Goal: Navigation & Orientation: Understand site structure

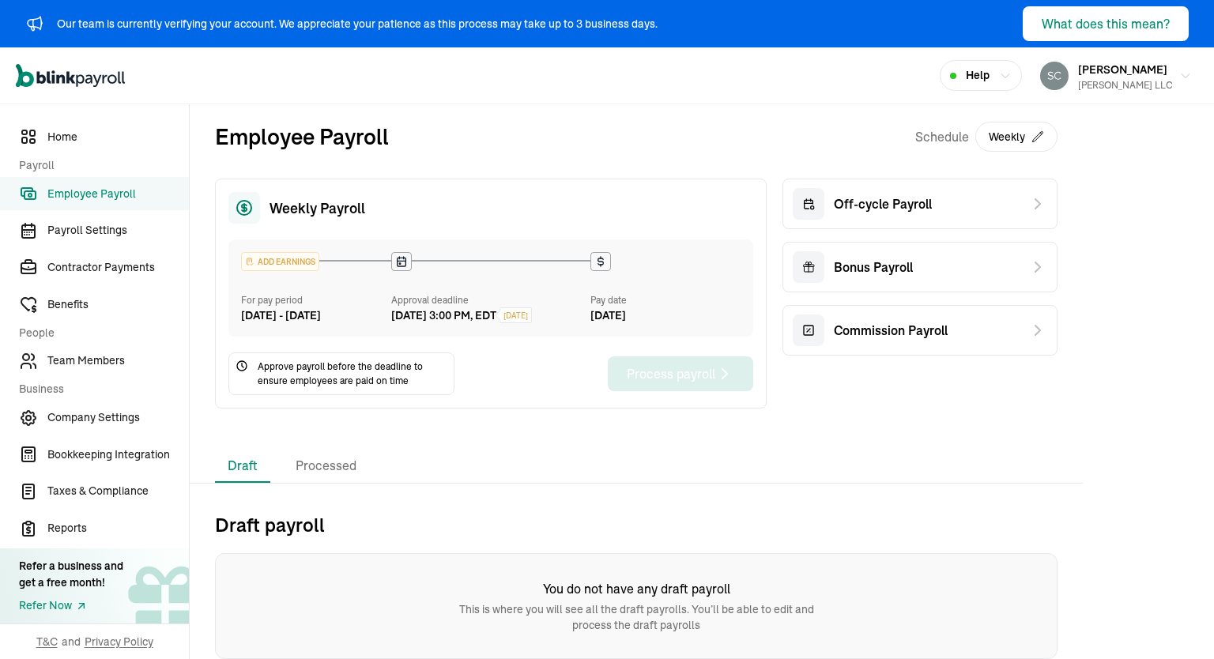
click at [597, 257] on icon at bounding box center [601, 261] width 13 height 13
click at [497, 315] on div "[DATE] 3:00 PM, EDT" at bounding box center [443, 316] width 105 height 17
click at [966, 77] on span "Help" at bounding box center [978, 75] width 24 height 17
click at [597, 257] on icon at bounding box center [601, 261] width 13 height 13
click at [497, 315] on div "[DATE] 3:00 PM, EDT" at bounding box center [443, 316] width 105 height 17
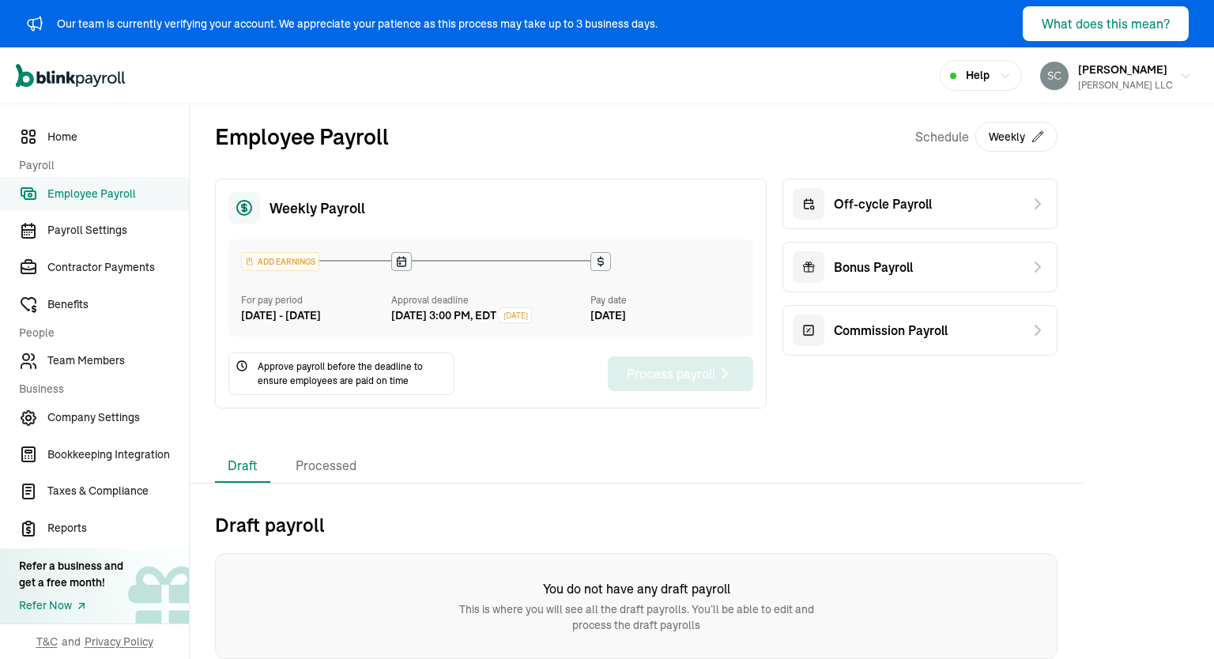
click at [966, 77] on span "Help" at bounding box center [978, 75] width 24 height 17
click at [84, 237] on span "Payroll Settings" at bounding box center [118, 230] width 142 height 17
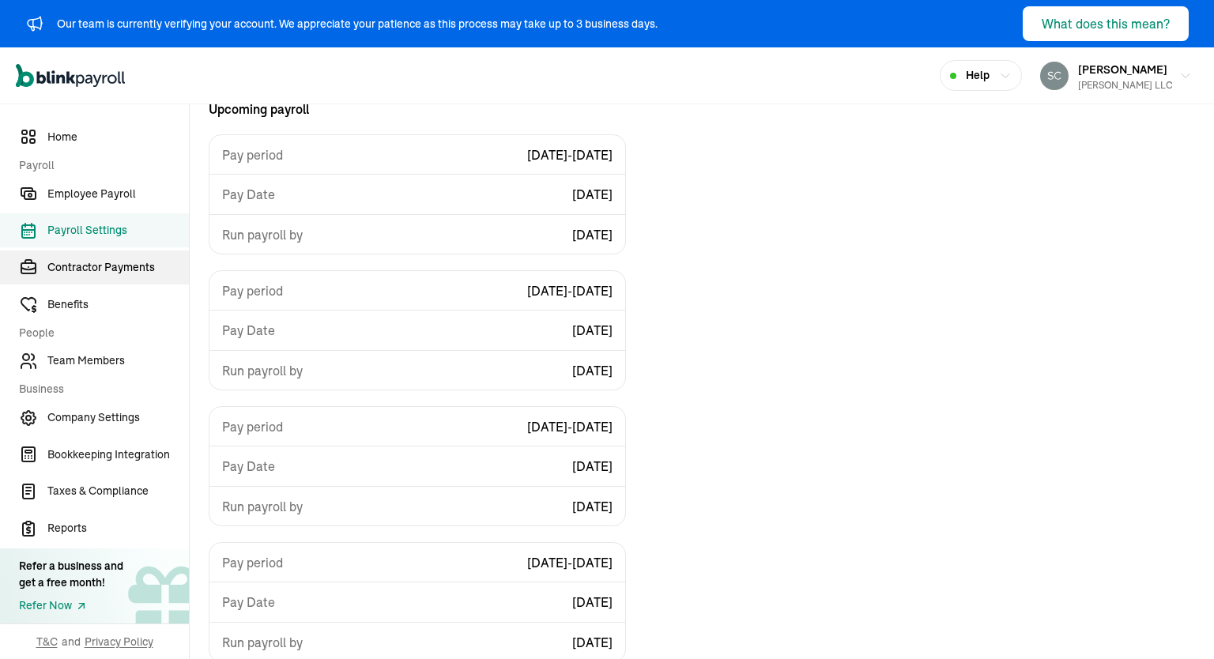
click at [108, 270] on span "Contractor Payments" at bounding box center [118, 267] width 142 height 17
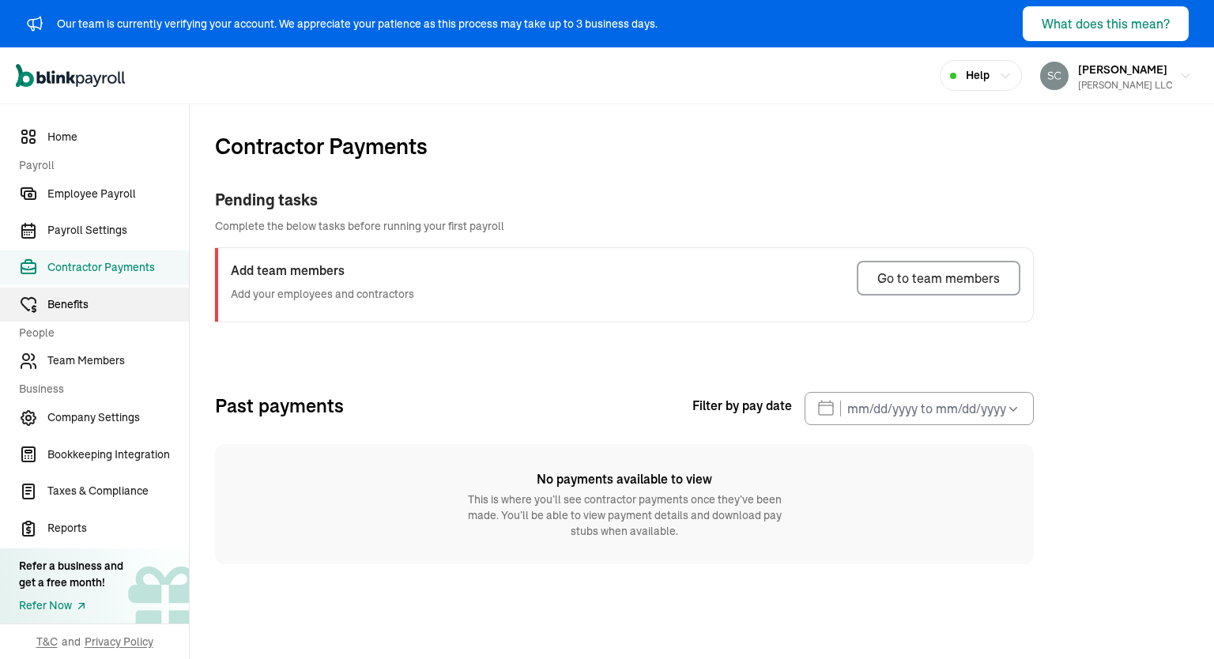
click at [67, 304] on span "Benefits" at bounding box center [118, 305] width 142 height 17
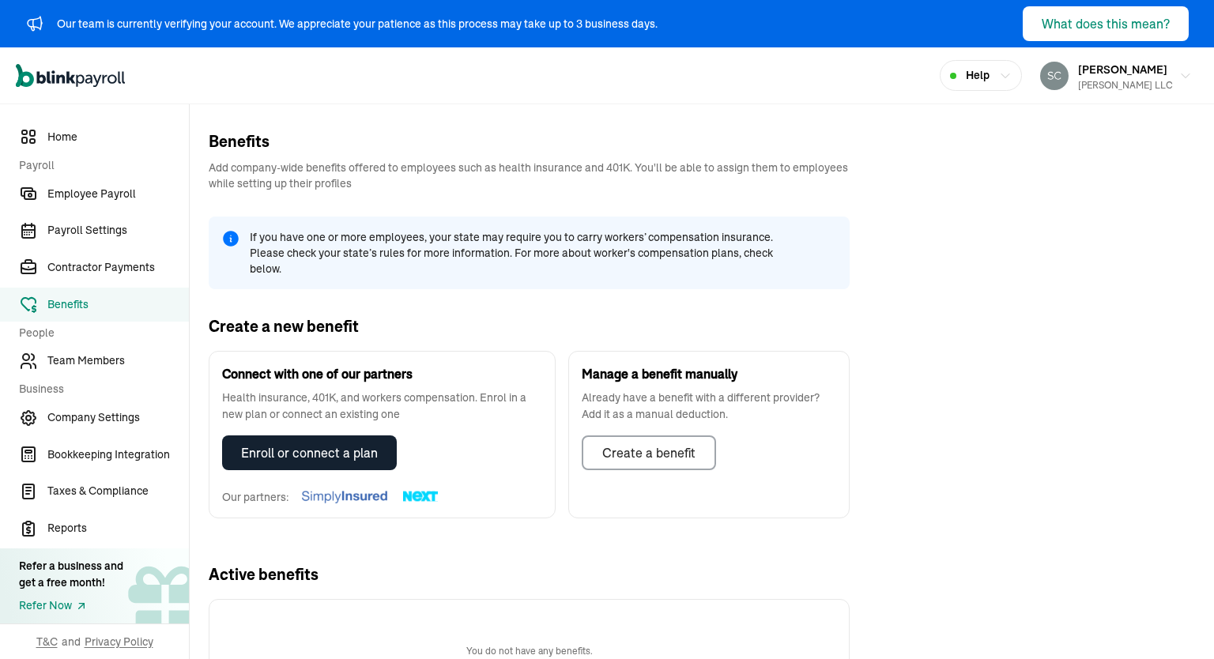
click at [591, 244] on span "If you have one or more employees, your state may require you to carry workers’…" at bounding box center [526, 252] width 553 height 47
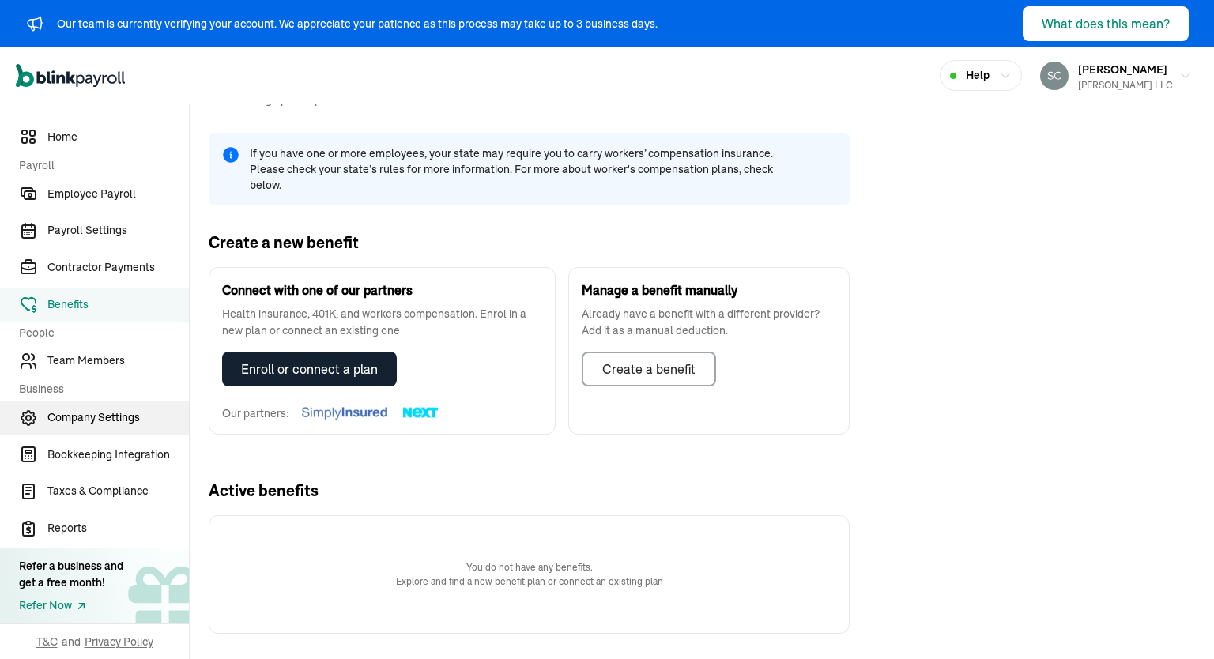
click at [89, 406] on link "Company Settings" at bounding box center [94, 418] width 189 height 34
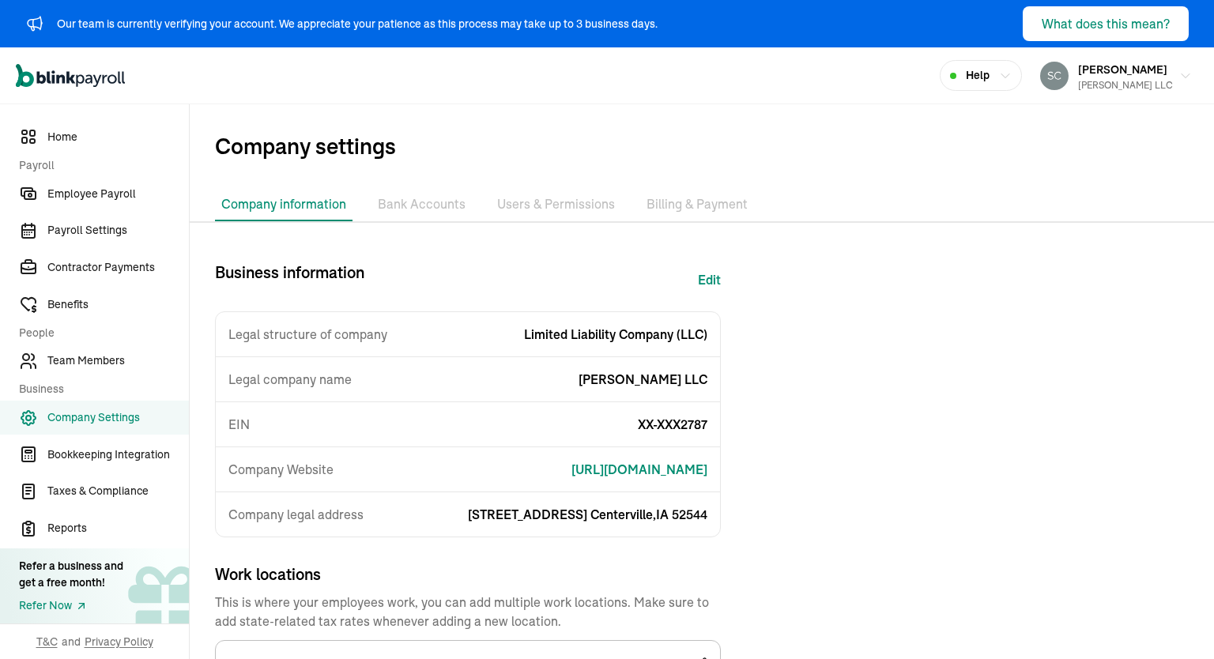
click at [421, 212] on li "Bank Accounts" at bounding box center [422, 204] width 100 height 33
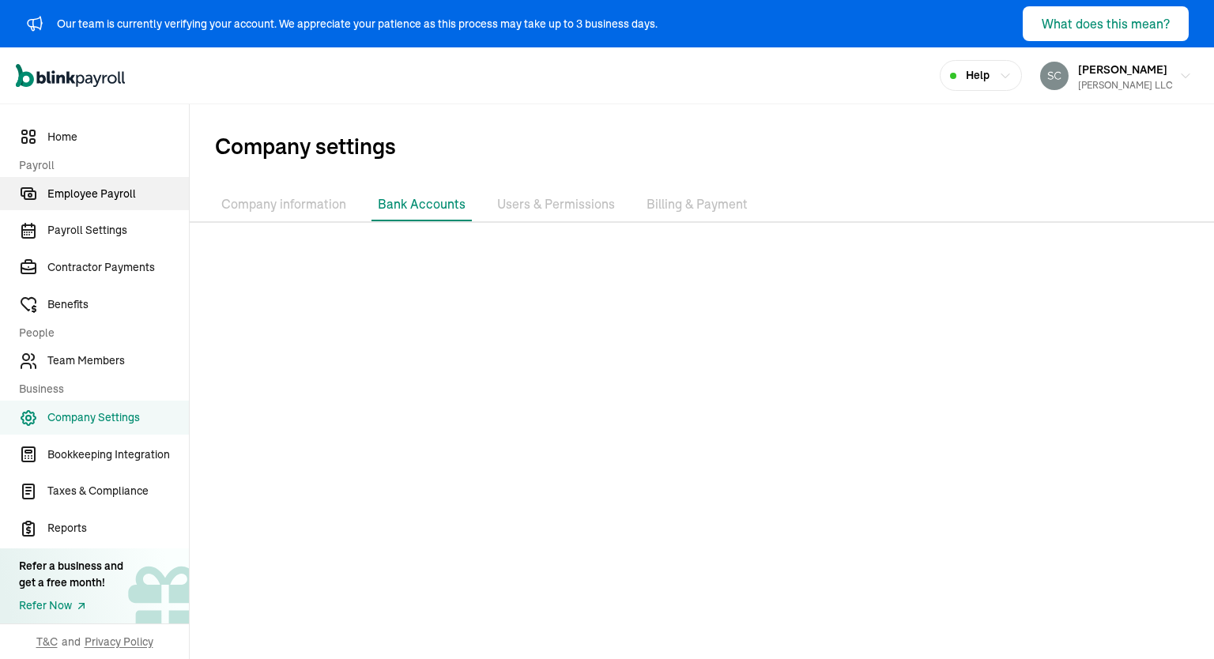
click at [70, 192] on span "Employee Payroll" at bounding box center [118, 194] width 142 height 17
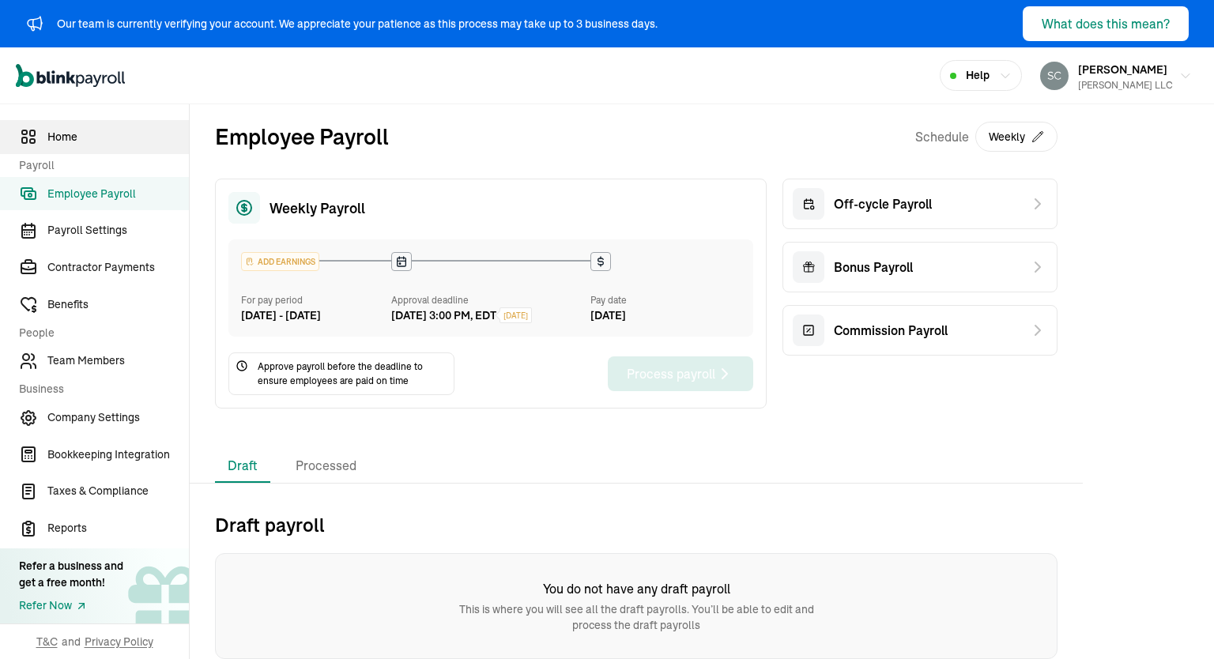
click at [62, 138] on span "Home" at bounding box center [118, 137] width 142 height 17
